Goal: Information Seeking & Learning: Learn about a topic

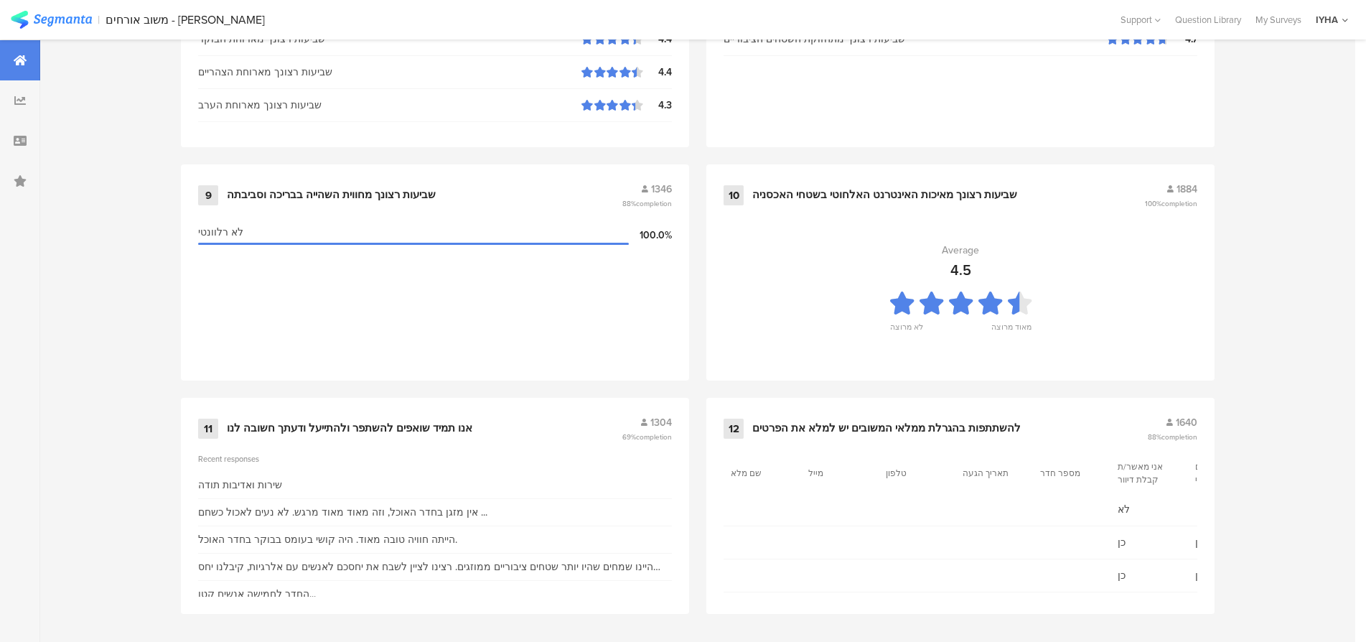
scroll to position [1463, 0]
click at [340, 423] on div "אנו תמיד שואפים להשתפר ולהתייעל ודעתך חשובה לנו" at bounding box center [349, 426] width 245 height 14
